Goal: Information Seeking & Learning: Learn about a topic

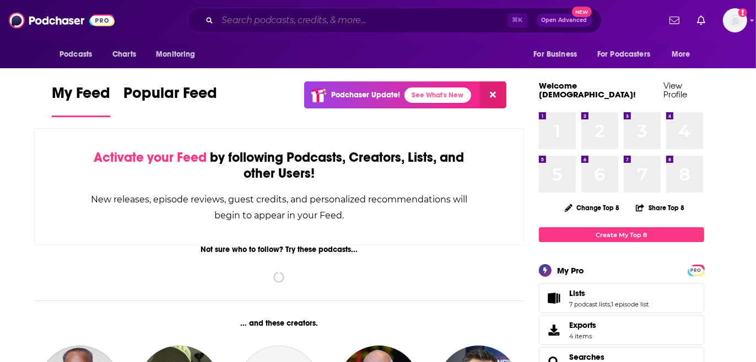
click at [253, 28] on input "Search podcasts, credits, & more..." at bounding box center [363, 21] width 290 height 18
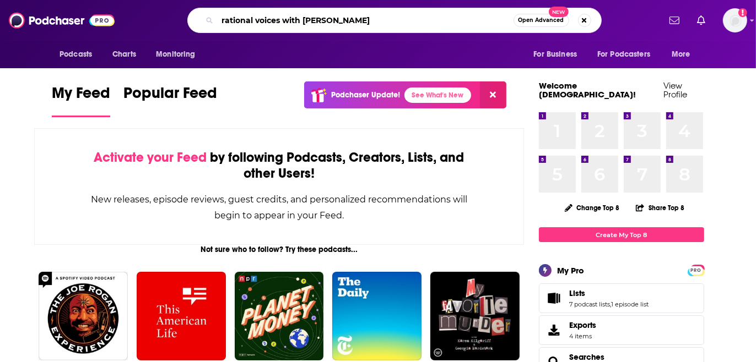
type input "rational voices with [PERSON_NAME]"
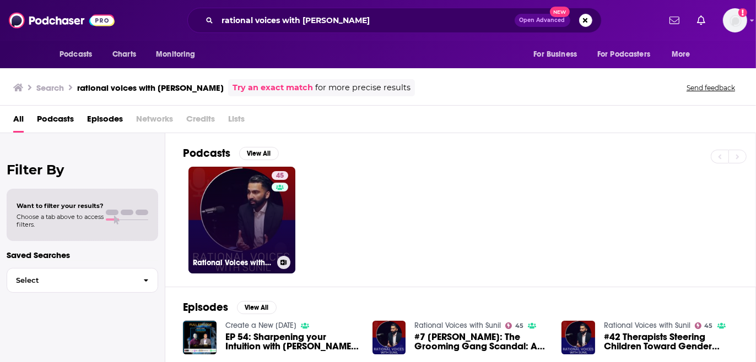
click at [240, 218] on link "45 Rational Voices with Sunil" at bounding box center [241, 220] width 107 height 107
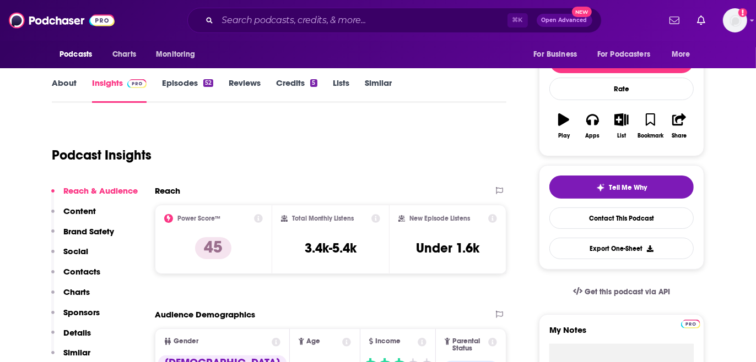
scroll to position [105, 0]
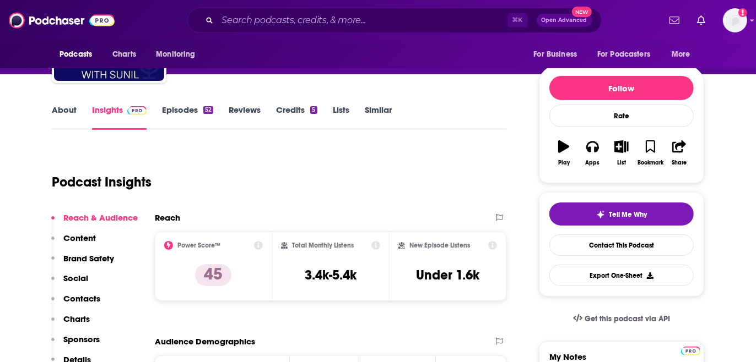
click at [183, 111] on link "Episodes 52" at bounding box center [187, 117] width 51 height 25
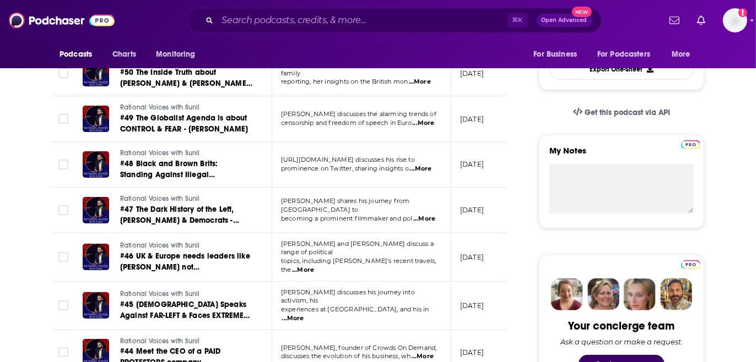
scroll to position [364, 0]
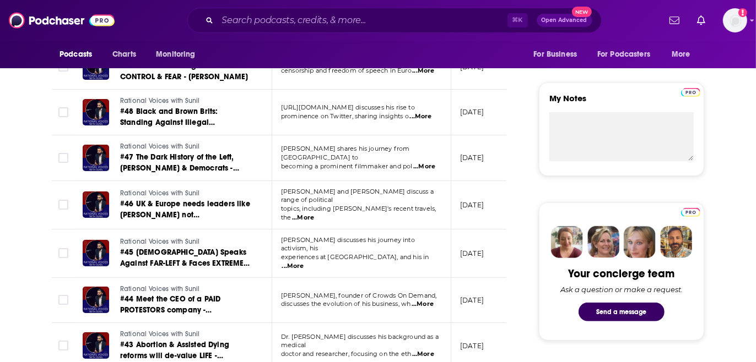
click at [424, 162] on span "...More" at bounding box center [424, 166] width 22 height 9
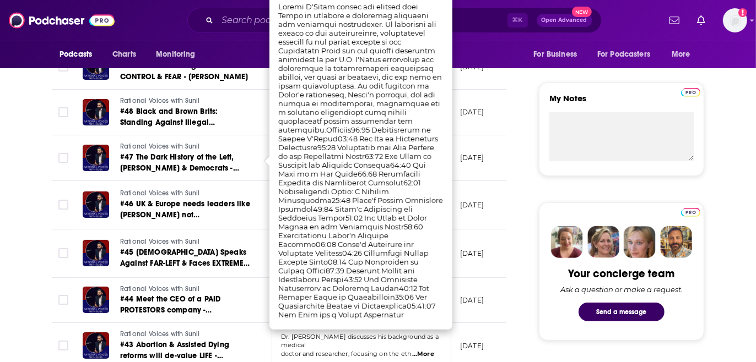
click at [259, 199] on td "Rational Voices with Sunil #46 [GEOGRAPHIC_DATA] & Europe needs leaders like [P…" at bounding box center [173, 205] width 198 height 48
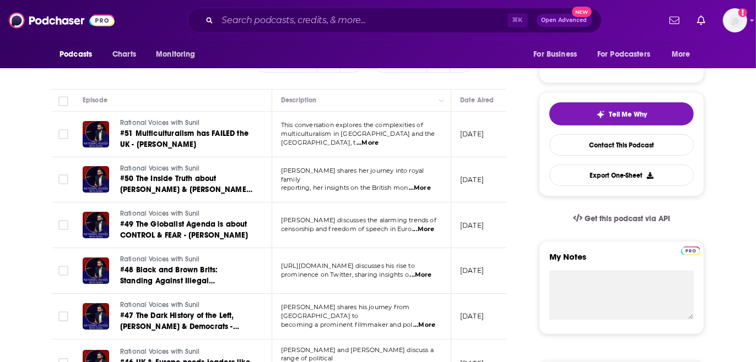
scroll to position [206, 0]
click at [420, 184] on span "...More" at bounding box center [420, 187] width 22 height 9
click at [334, 196] on td "[PERSON_NAME] shares her journey into royal family reporting, her insights on t…" at bounding box center [361, 180] width 179 height 46
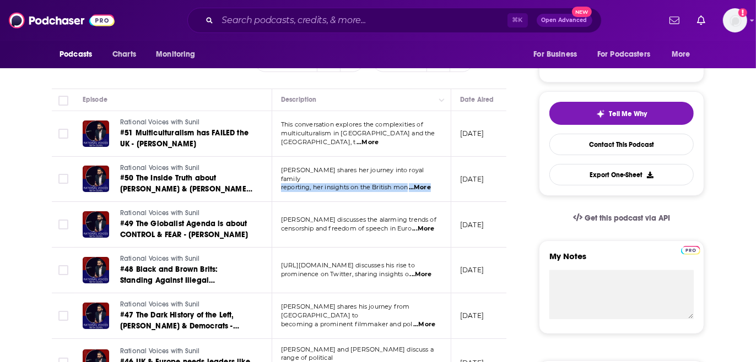
click at [427, 183] on span "...More" at bounding box center [420, 187] width 22 height 9
drag, startPoint x: 278, startPoint y: 108, endPoint x: 279, endPoint y: 130, distance: 22.0
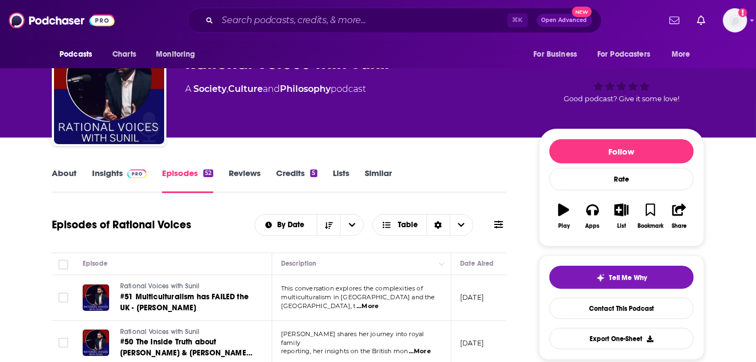
scroll to position [0, 0]
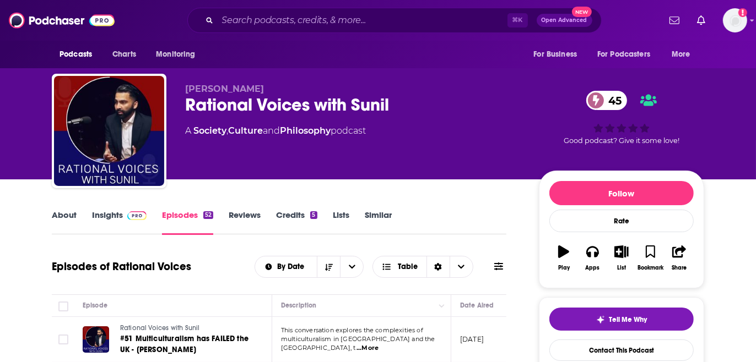
click at [245, 212] on link "Reviews" at bounding box center [245, 222] width 32 height 25
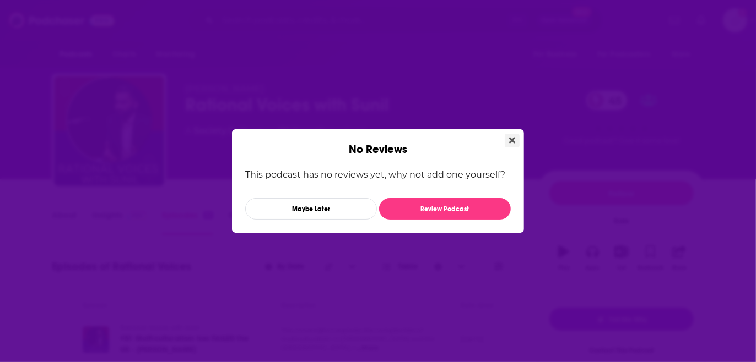
click at [511, 140] on icon "Close" at bounding box center [512, 141] width 6 height 6
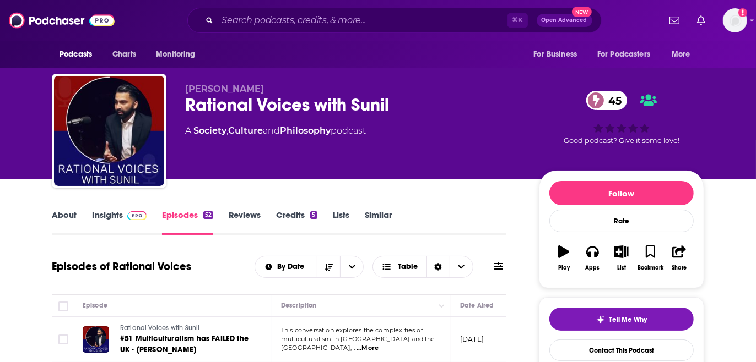
click at [107, 216] on link "Insights" at bounding box center [119, 222] width 55 height 25
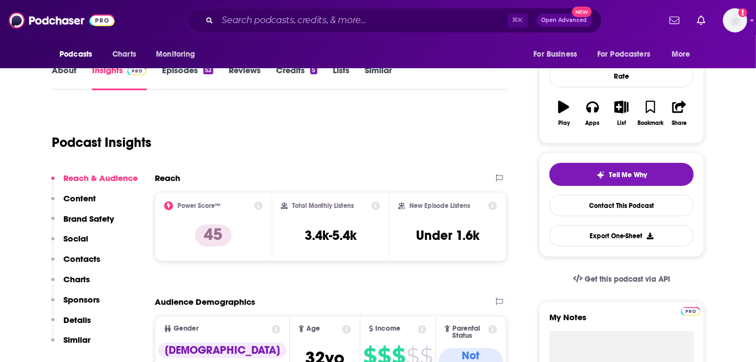
scroll to position [145, 0]
